Goal: Check status

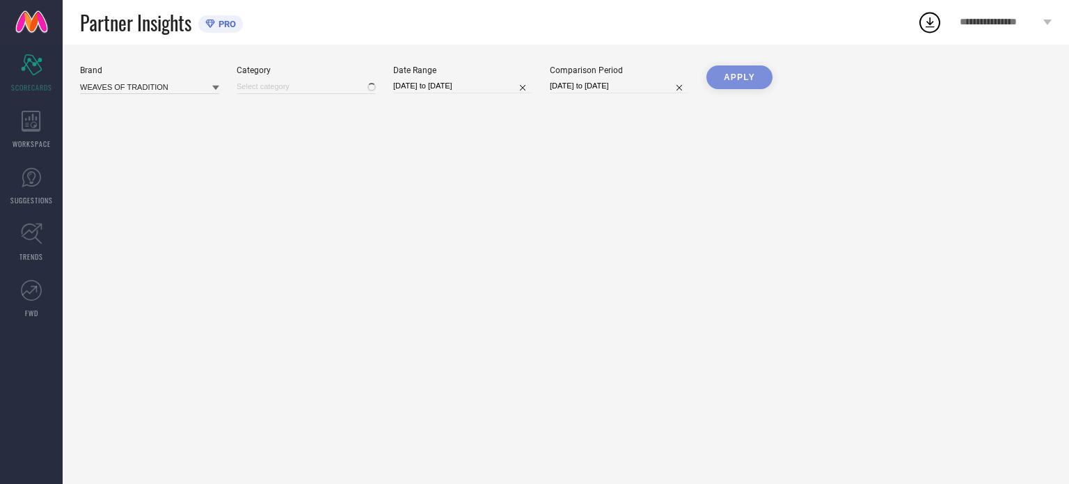
type input "All"
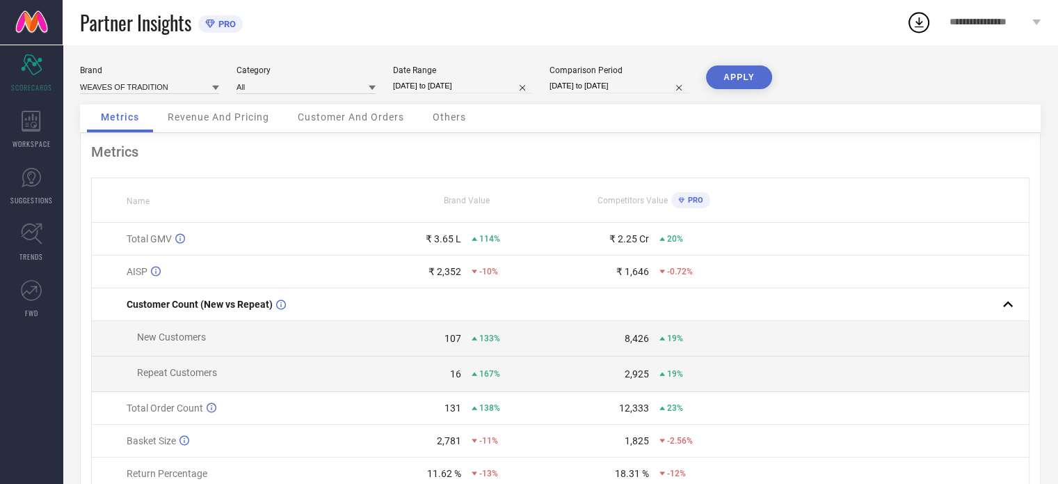
click at [418, 65] on div "Date Range" at bounding box center [462, 70] width 139 height 10
select select "6"
select select "2025"
select select "7"
select select "2025"
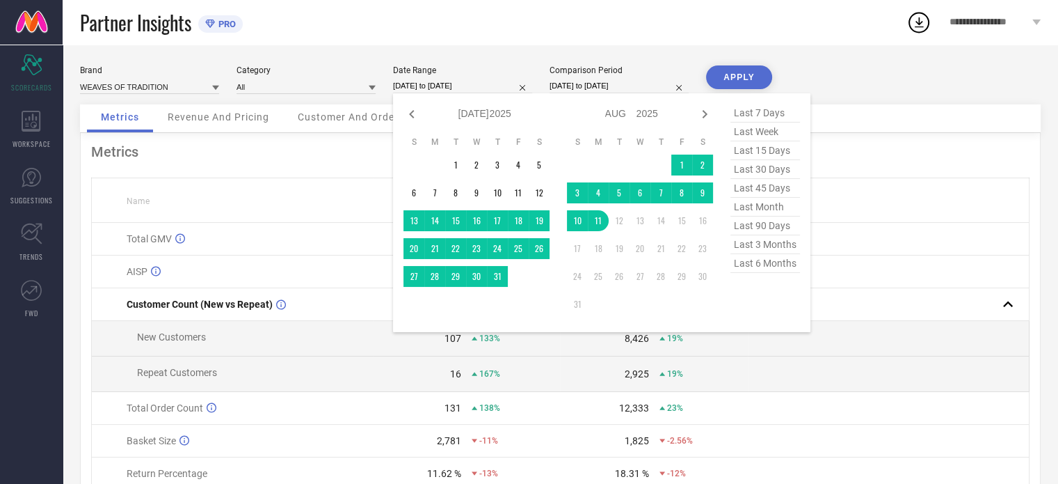
click at [422, 87] on input "[DATE] to [DATE]" at bounding box center [462, 86] width 139 height 15
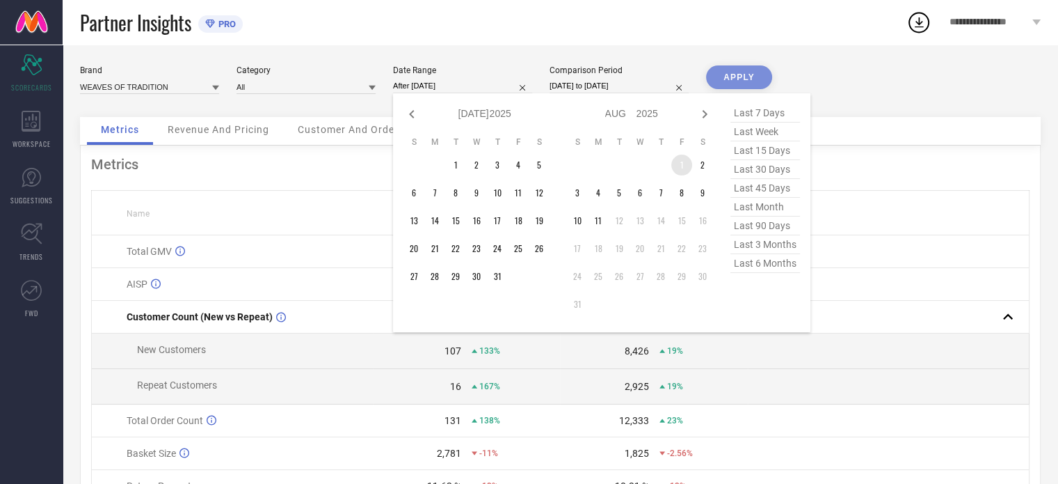
click at [681, 164] on td "1" at bounding box center [681, 164] width 21 height 21
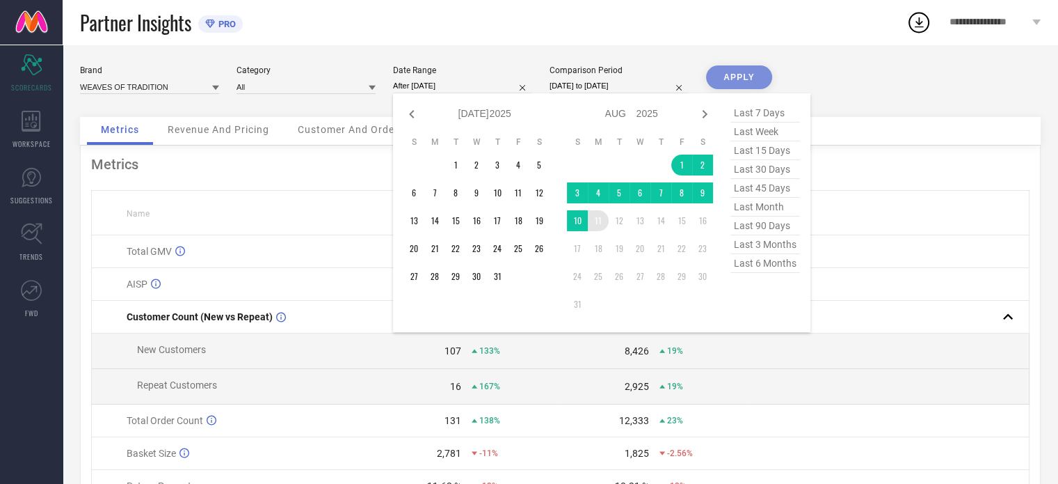
type input "[DATE] to [DATE]"
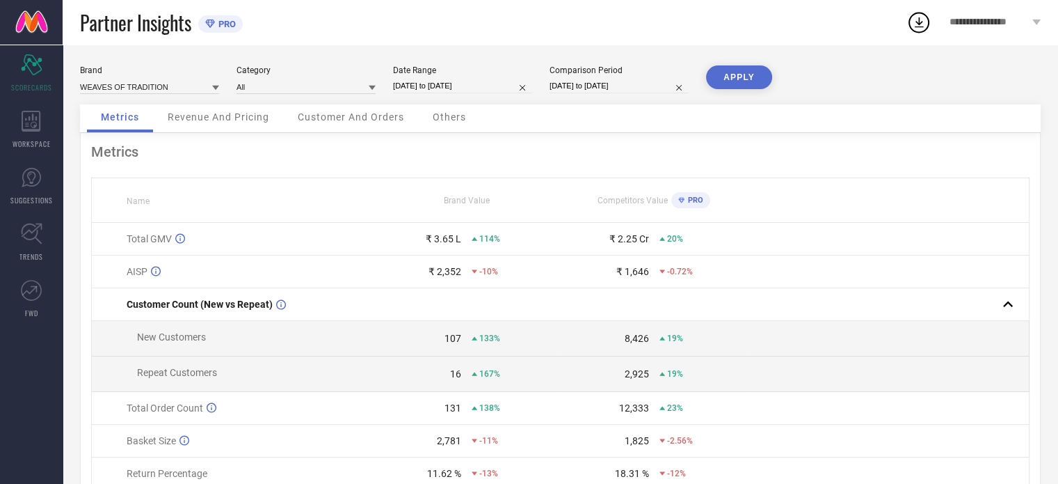
click at [751, 75] on button "APPLY" at bounding box center [739, 77] width 66 height 24
select select "6"
select select "2024"
select select "7"
select select "2024"
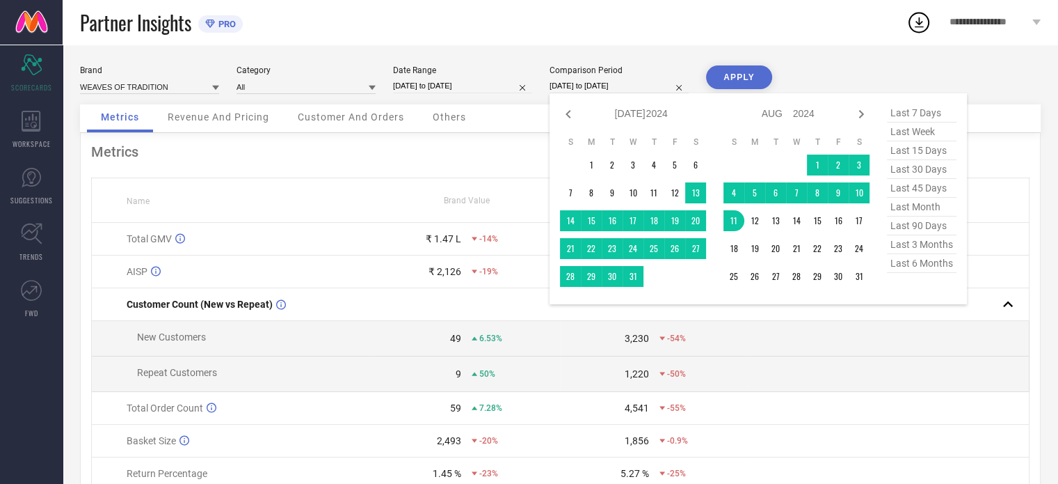
click at [598, 84] on input "[DATE] to [DATE]" at bounding box center [619, 86] width 139 height 15
click at [901, 211] on span "last month" at bounding box center [922, 207] width 70 height 19
type input "[DATE] to [DATE]"
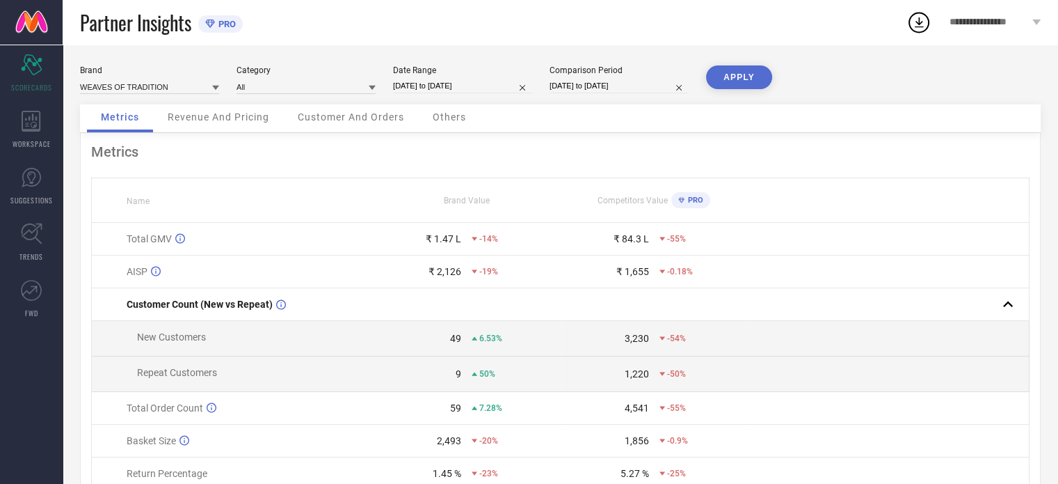
click at [596, 77] on div "Comparison Period [DATE] to [DATE]" at bounding box center [619, 79] width 139 height 29
select select "6"
select select "2025"
select select "7"
select select "2025"
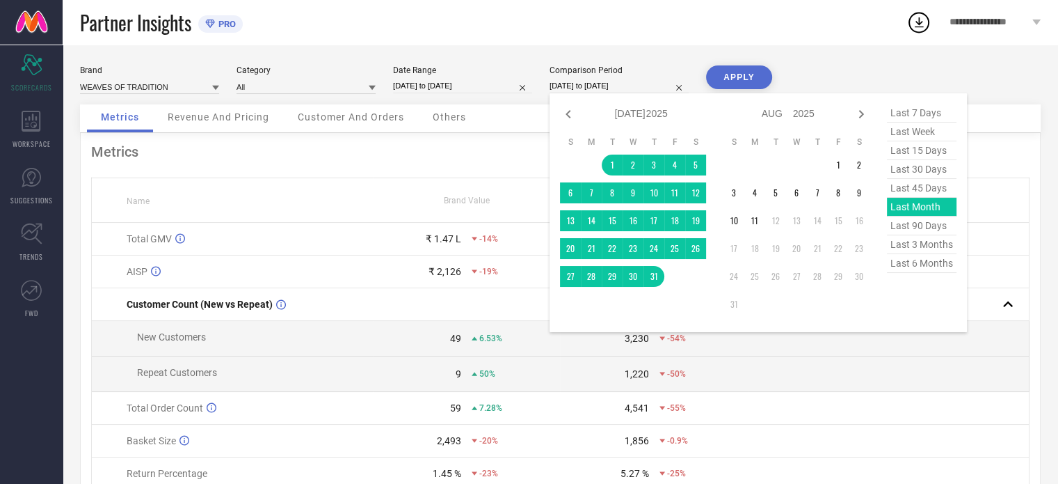
click at [587, 86] on input "[DATE] to [DATE]" at bounding box center [619, 86] width 139 height 15
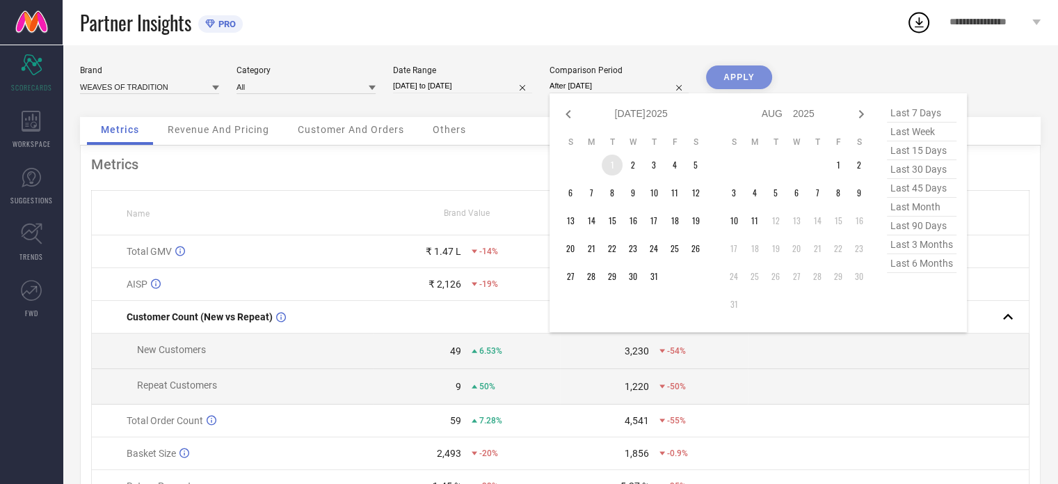
click at [609, 161] on td "1" at bounding box center [612, 164] width 21 height 21
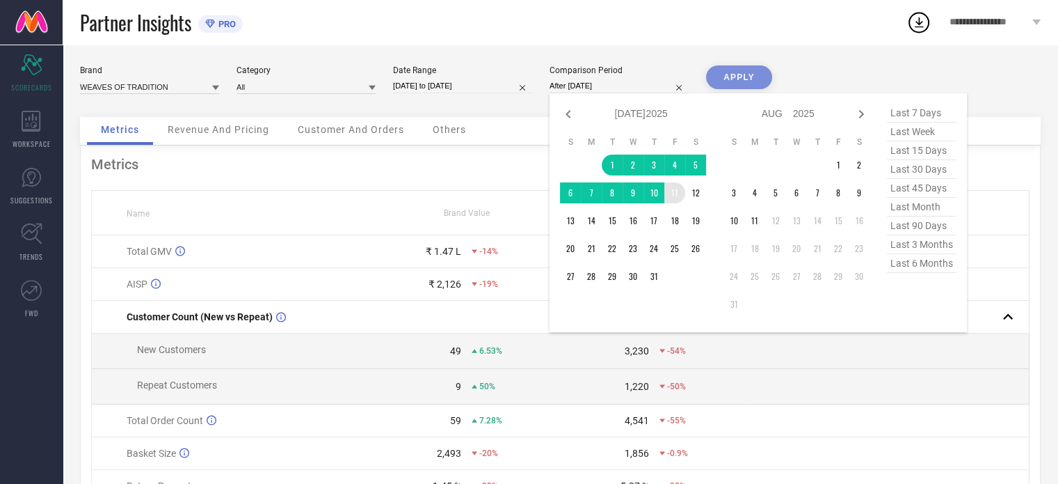
type input "[DATE] to [DATE]"
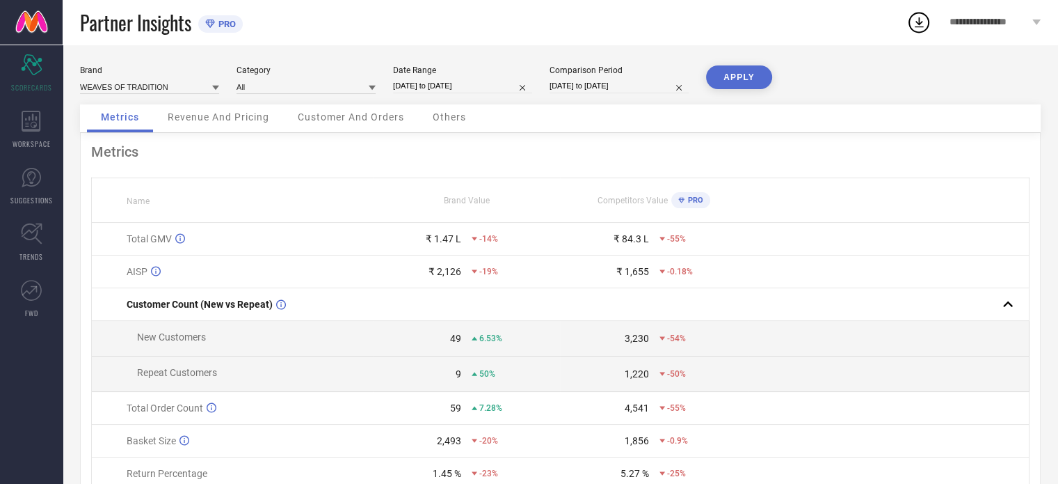
click at [753, 72] on button "APPLY" at bounding box center [739, 77] width 66 height 24
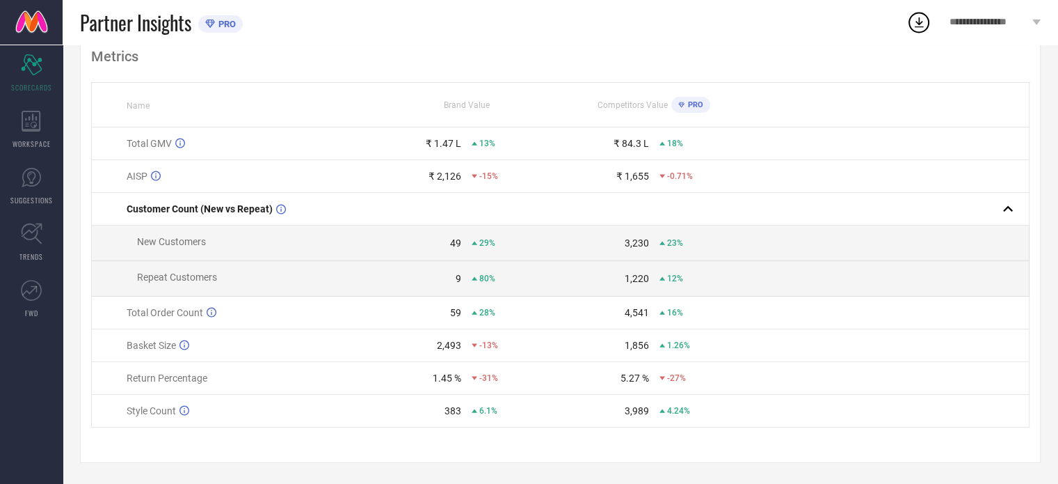
scroll to position [100, 0]
